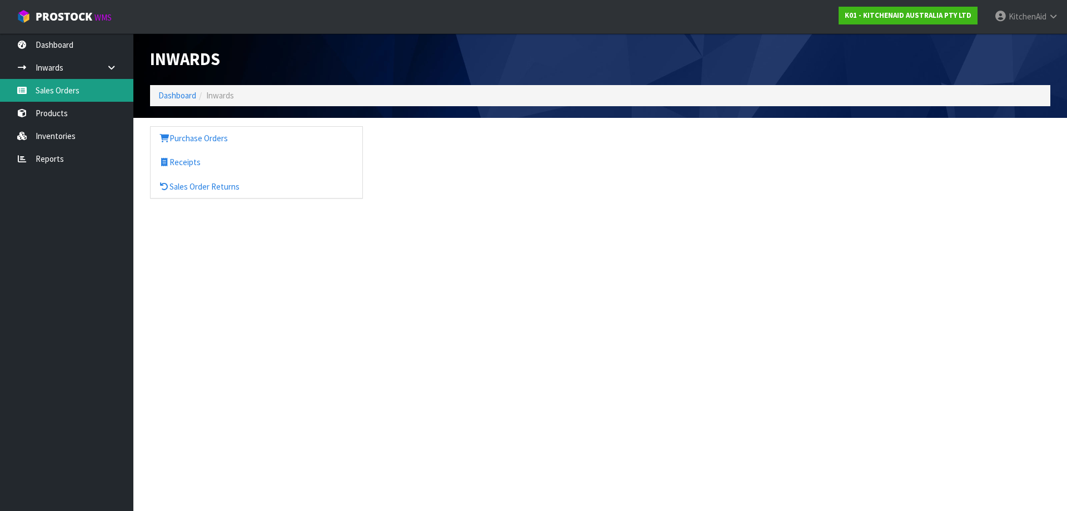
click at [69, 93] on link "Sales Orders" at bounding box center [66, 90] width 133 height 23
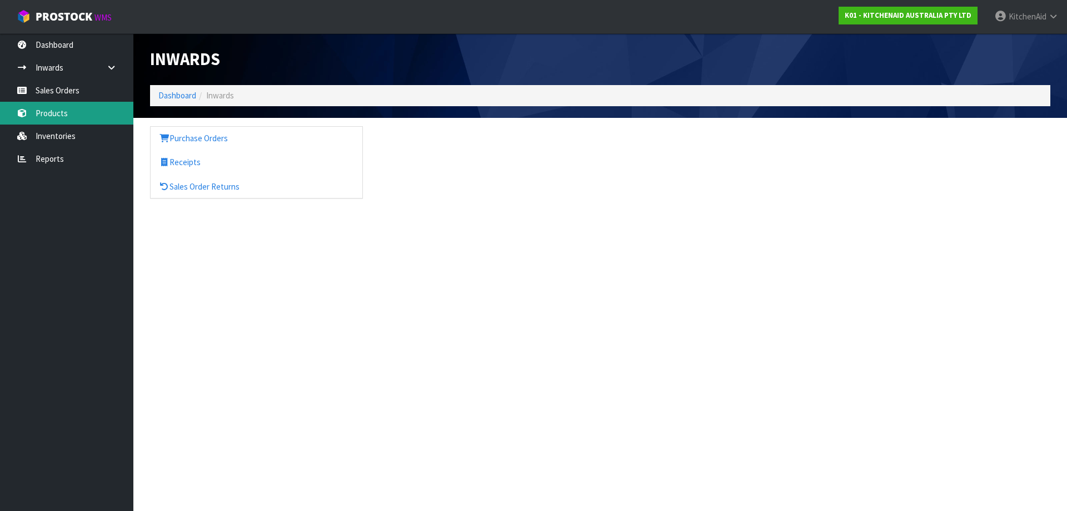
click at [60, 112] on link "Products" at bounding box center [66, 113] width 133 height 23
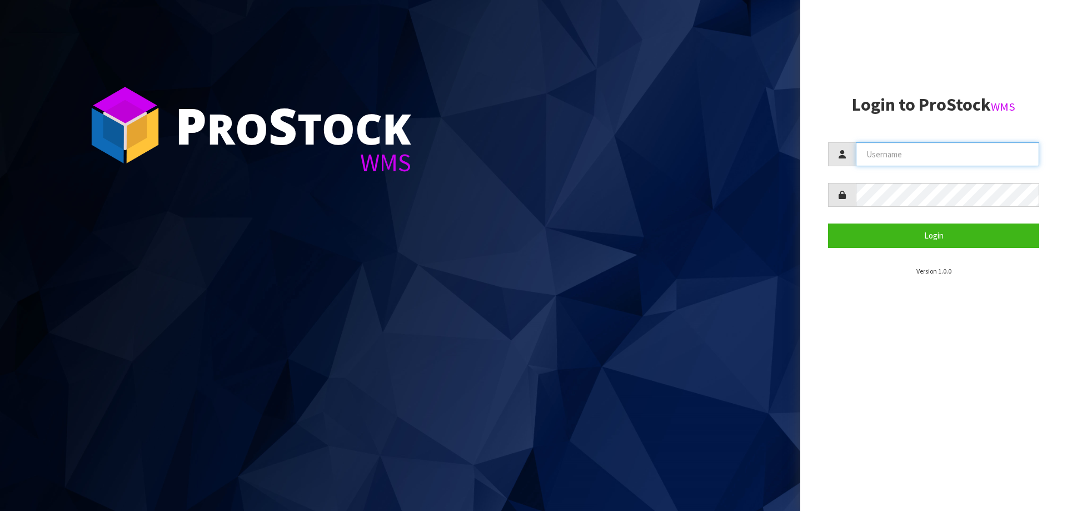
click at [928, 161] on input "text" at bounding box center [947, 154] width 183 height 24
type input "KitchenAid"
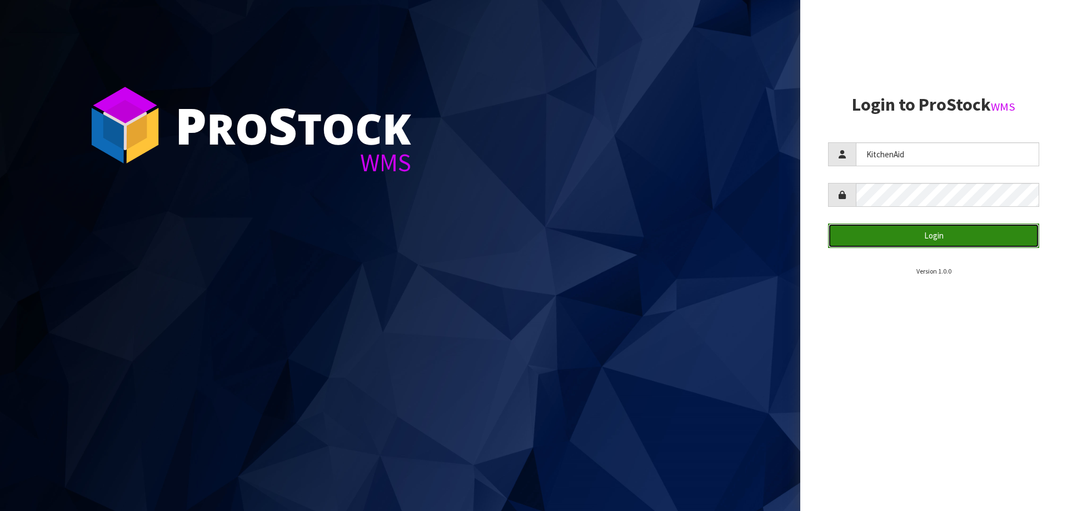
click at [930, 235] on button "Login" at bounding box center [933, 235] width 211 height 24
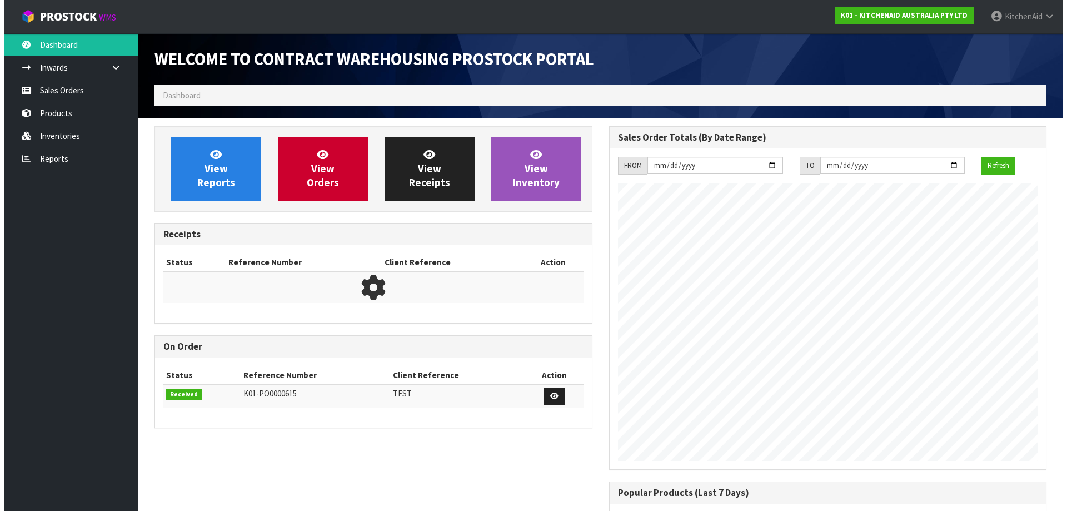
scroll to position [616, 454]
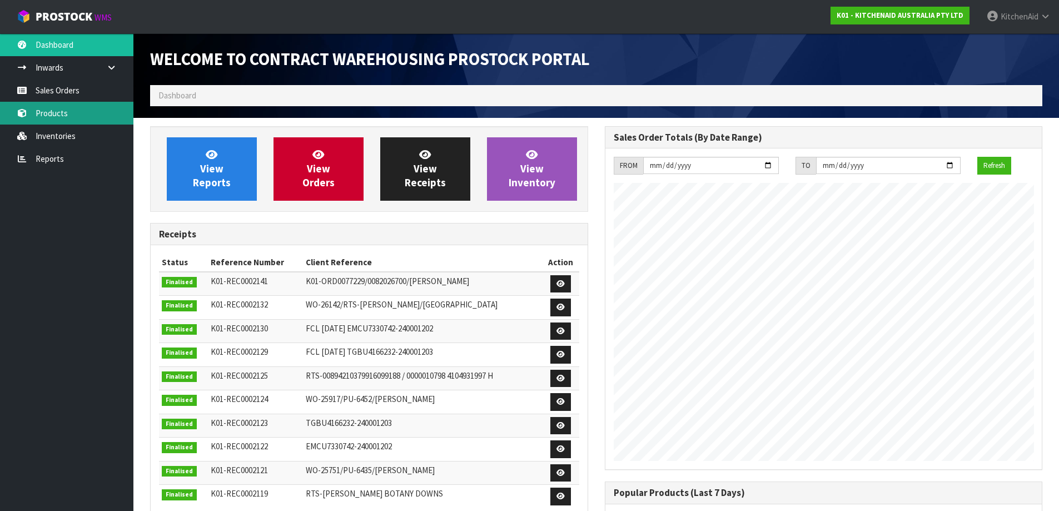
click at [56, 111] on link "Products" at bounding box center [66, 113] width 133 height 23
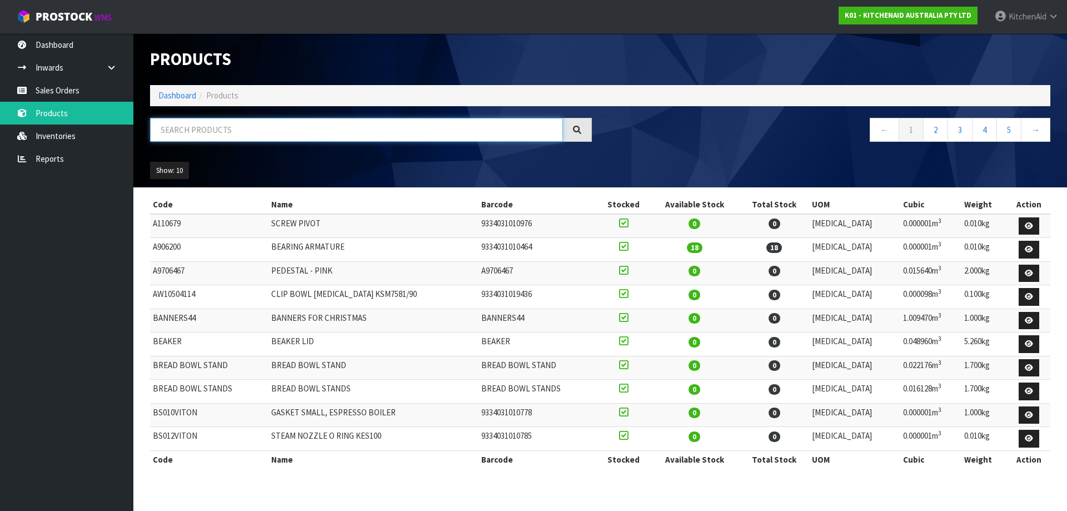
click at [383, 131] on input "text" at bounding box center [356, 130] width 413 height 24
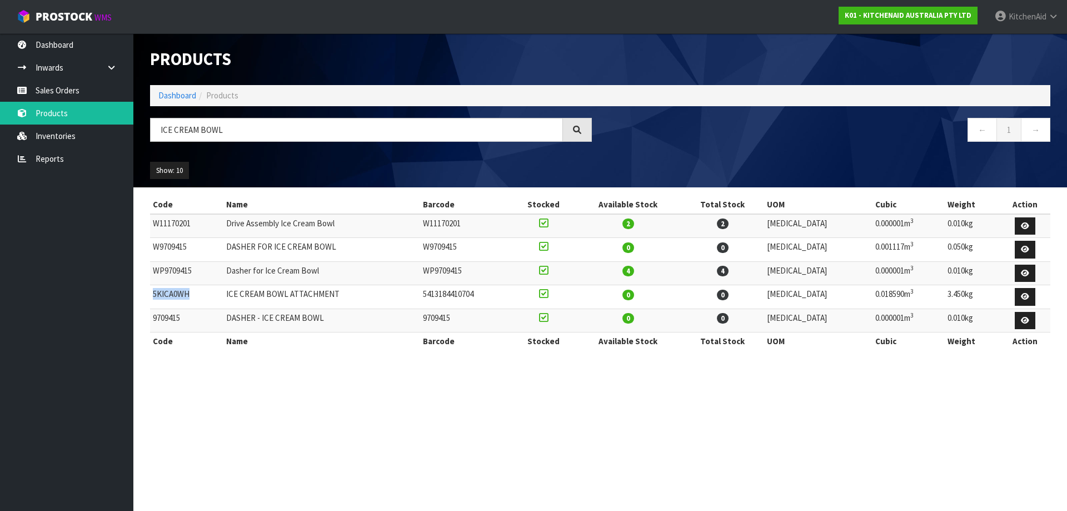
drag, startPoint x: 182, startPoint y: 296, endPoint x: 153, endPoint y: 290, distance: 29.4
click at [153, 290] on td "5KICA0WH" at bounding box center [186, 297] width 73 height 24
copy td "5KICA0WH"
drag, startPoint x: 226, startPoint y: 128, endPoint x: 127, endPoint y: 115, distance: 99.8
click at [127, 115] on body "Toggle navigation ProStock WMS K01 - KITCHENAID AUSTRALIA PTY LTD [GEOGRAPHIC_D…" at bounding box center [533, 255] width 1067 height 511
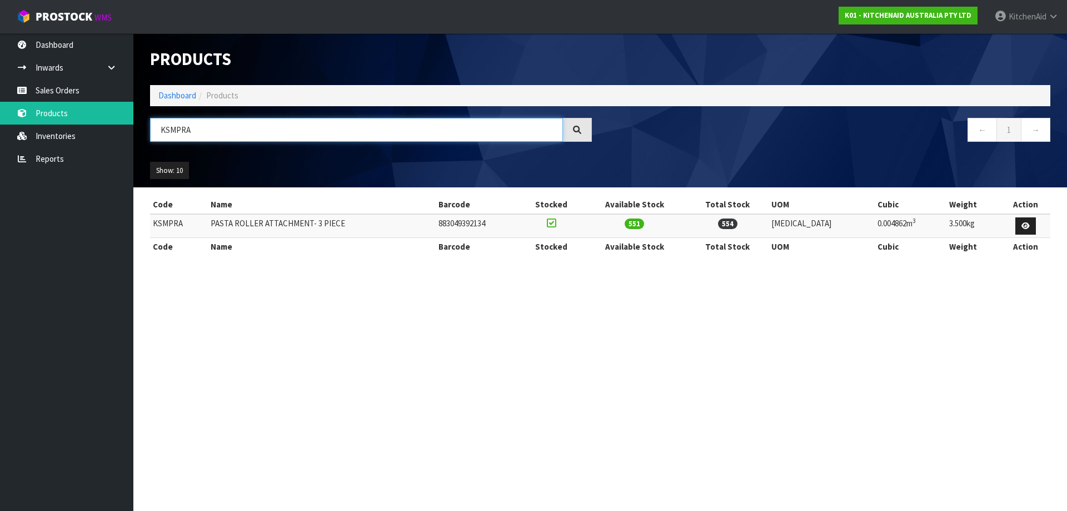
drag, startPoint x: 193, startPoint y: 130, endPoint x: 152, endPoint y: 125, distance: 41.4
click at [152, 125] on input "KSMPRA" at bounding box center [356, 130] width 413 height 24
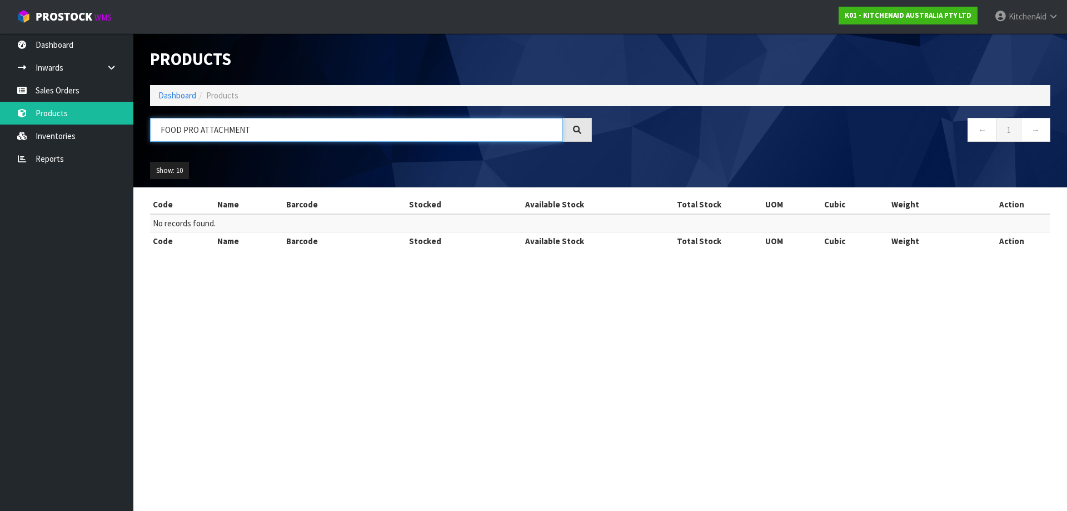
drag, startPoint x: 250, startPoint y: 129, endPoint x: 226, endPoint y: 134, distance: 25.0
click at [226, 134] on input "FOOD PRO ATTACHMENT" at bounding box center [356, 130] width 413 height 24
type input "FOOD PRO ATTACH"
drag, startPoint x: 151, startPoint y: 138, endPoint x: 99, endPoint y: 151, distance: 52.7
click at [42, 156] on body "Toggle navigation ProStock WMS K01 - KITCHENAID AUSTRALIA PTY LTD [GEOGRAPHIC_D…" at bounding box center [533, 255] width 1067 height 511
